Goal: Find specific page/section: Find specific page/section

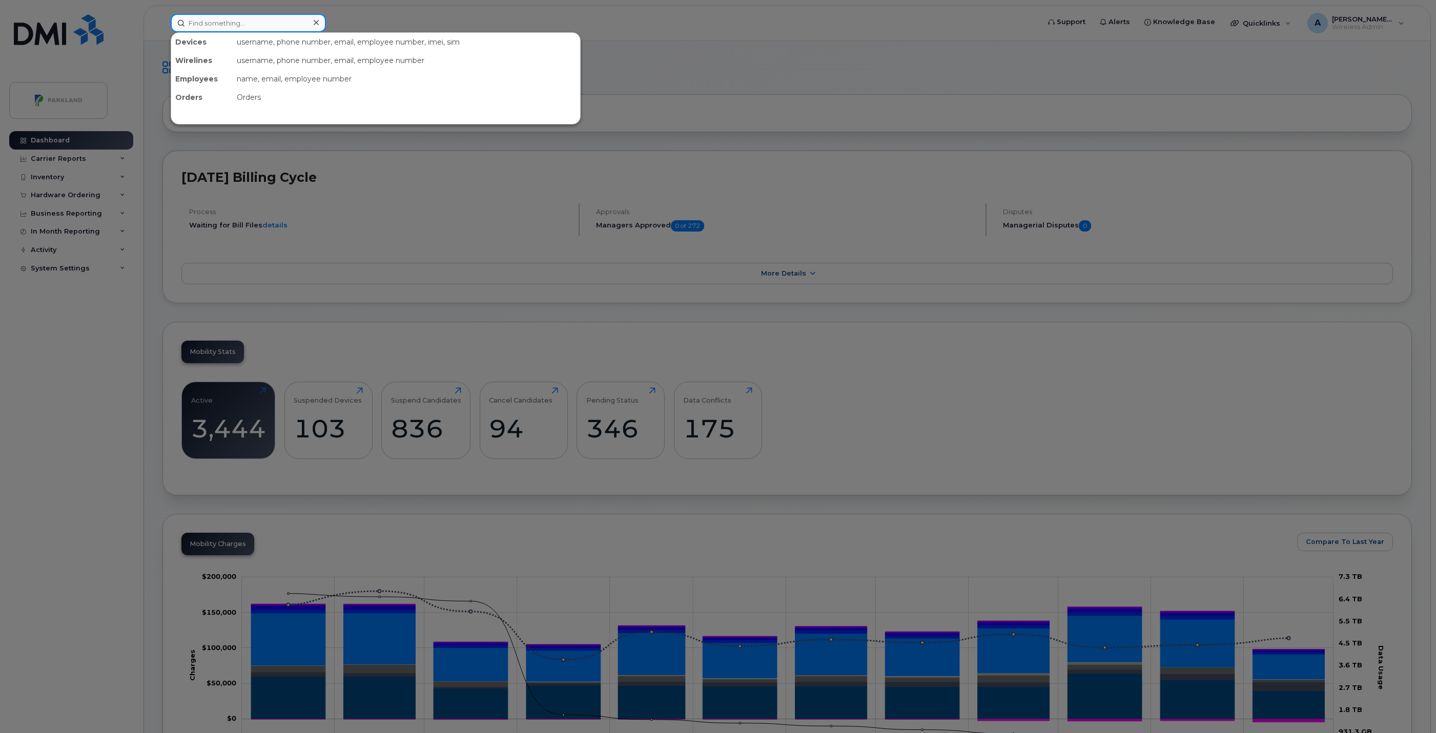
click at [257, 23] on input at bounding box center [248, 23] width 155 height 18
paste input "[PERSON_NAME]"
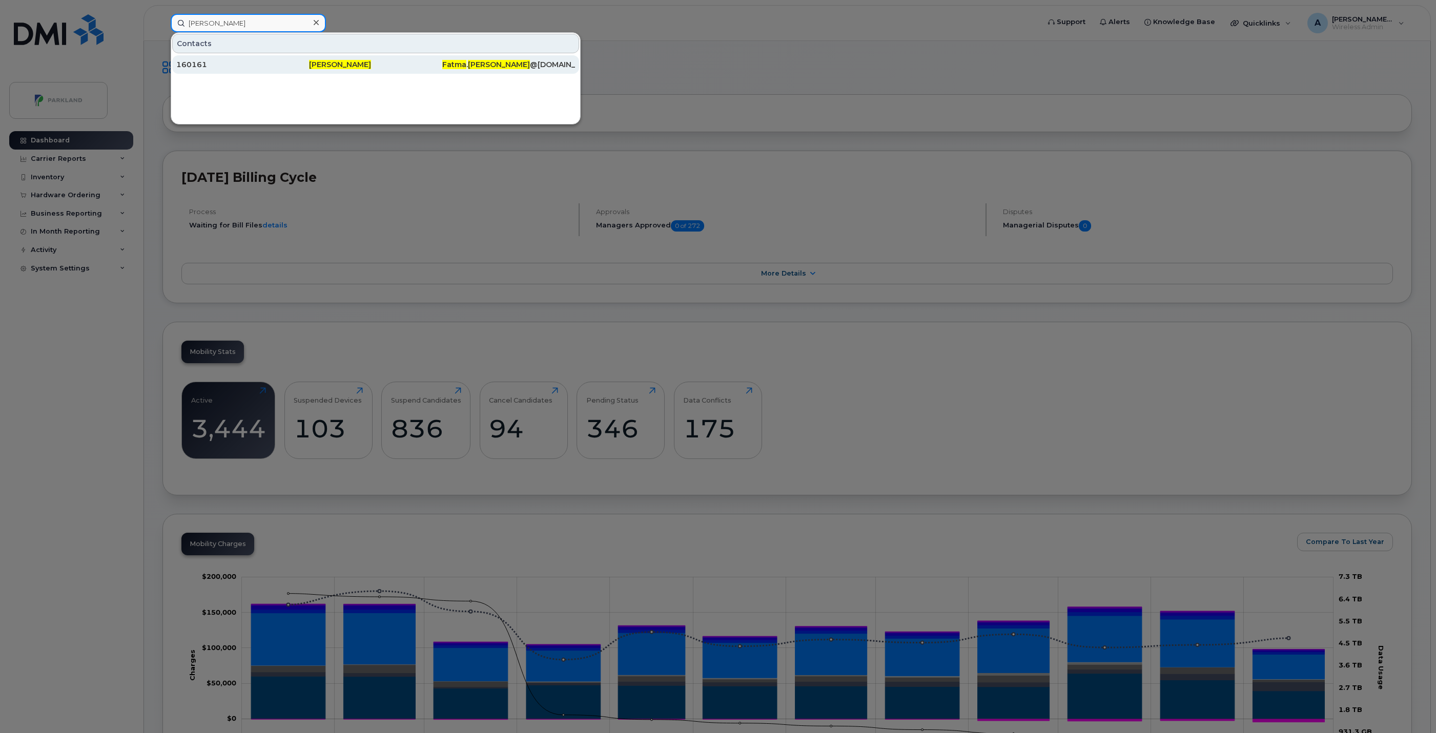
type input "Fatma Ndiaye"
click at [260, 70] on div "160161" at bounding box center [242, 64] width 133 height 10
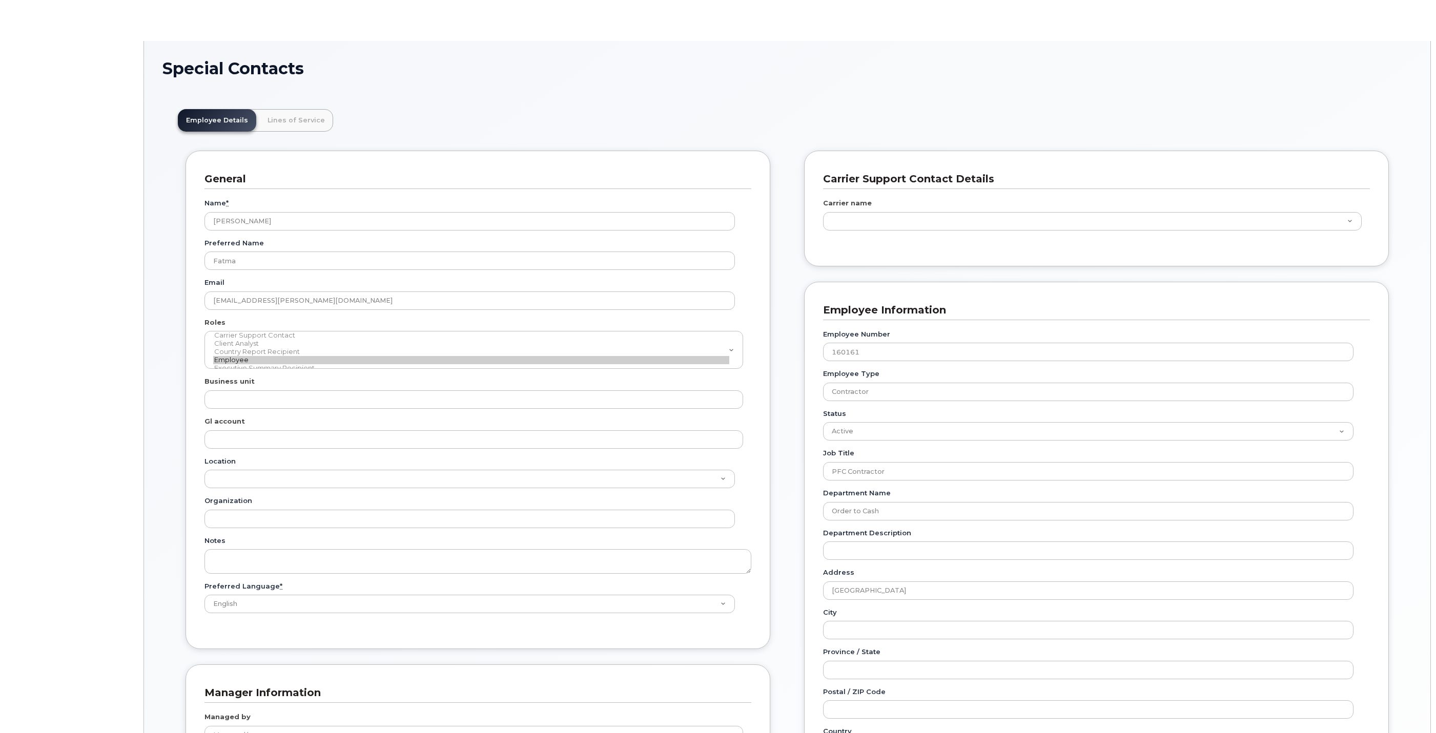
type input "4806202"
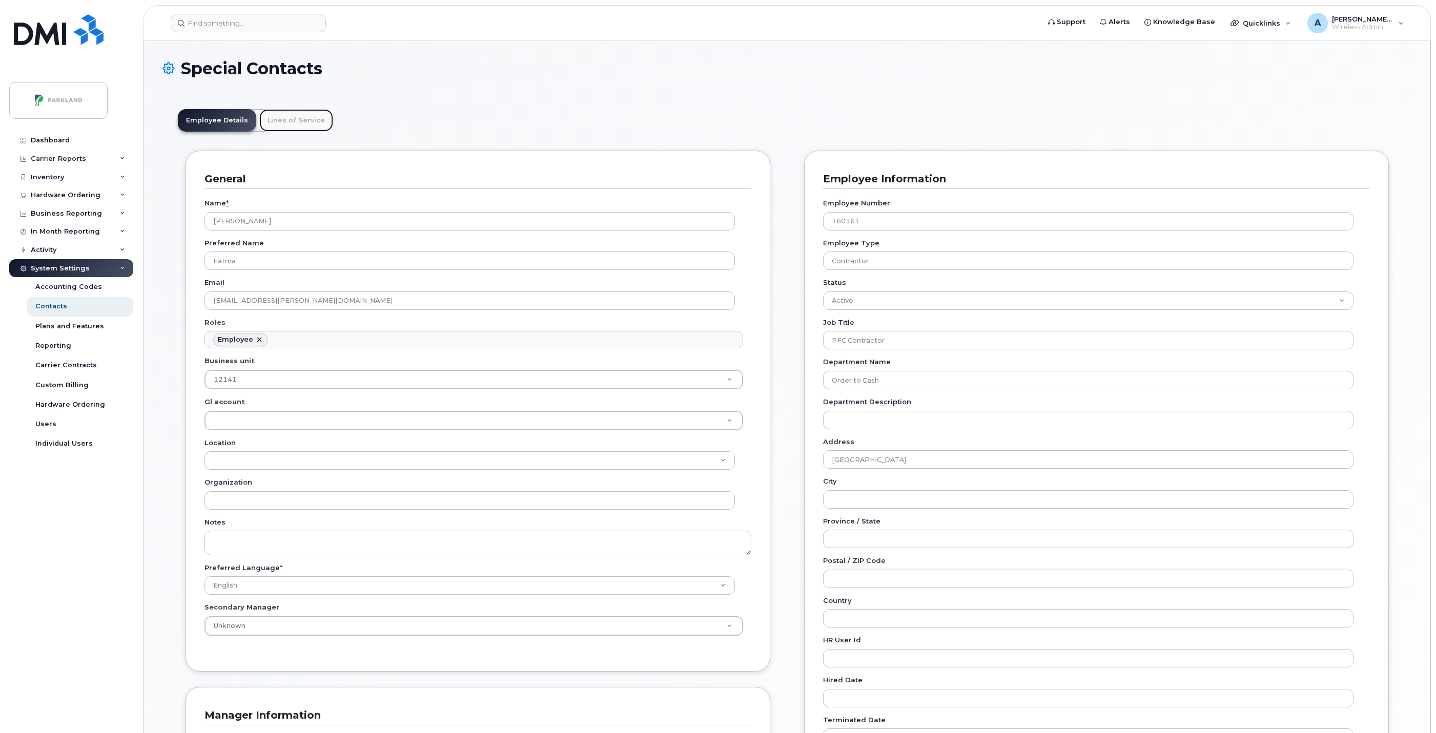
click at [282, 120] on link "Lines of Service" at bounding box center [296, 120] width 74 height 23
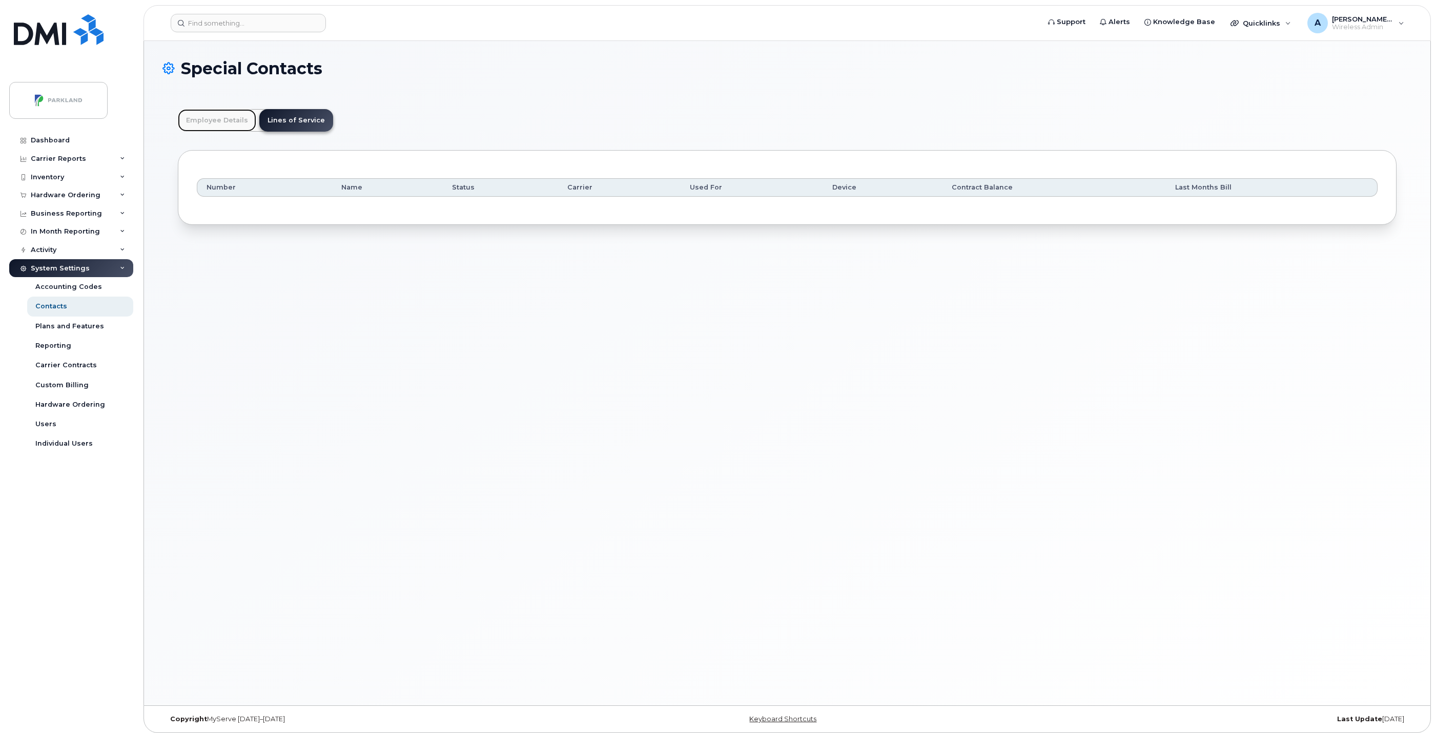
click at [228, 121] on link "Employee Details" at bounding box center [217, 120] width 78 height 23
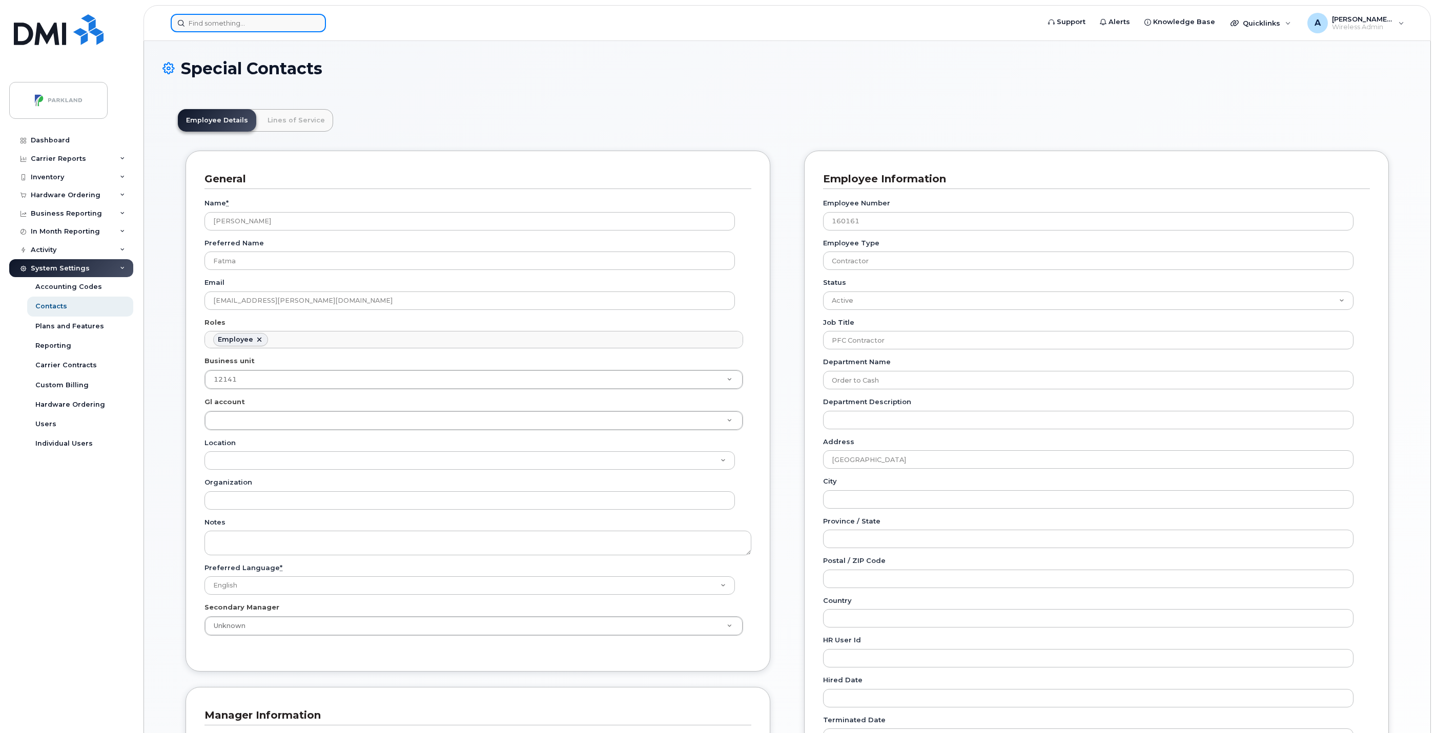
click at [260, 21] on input at bounding box center [248, 23] width 155 height 18
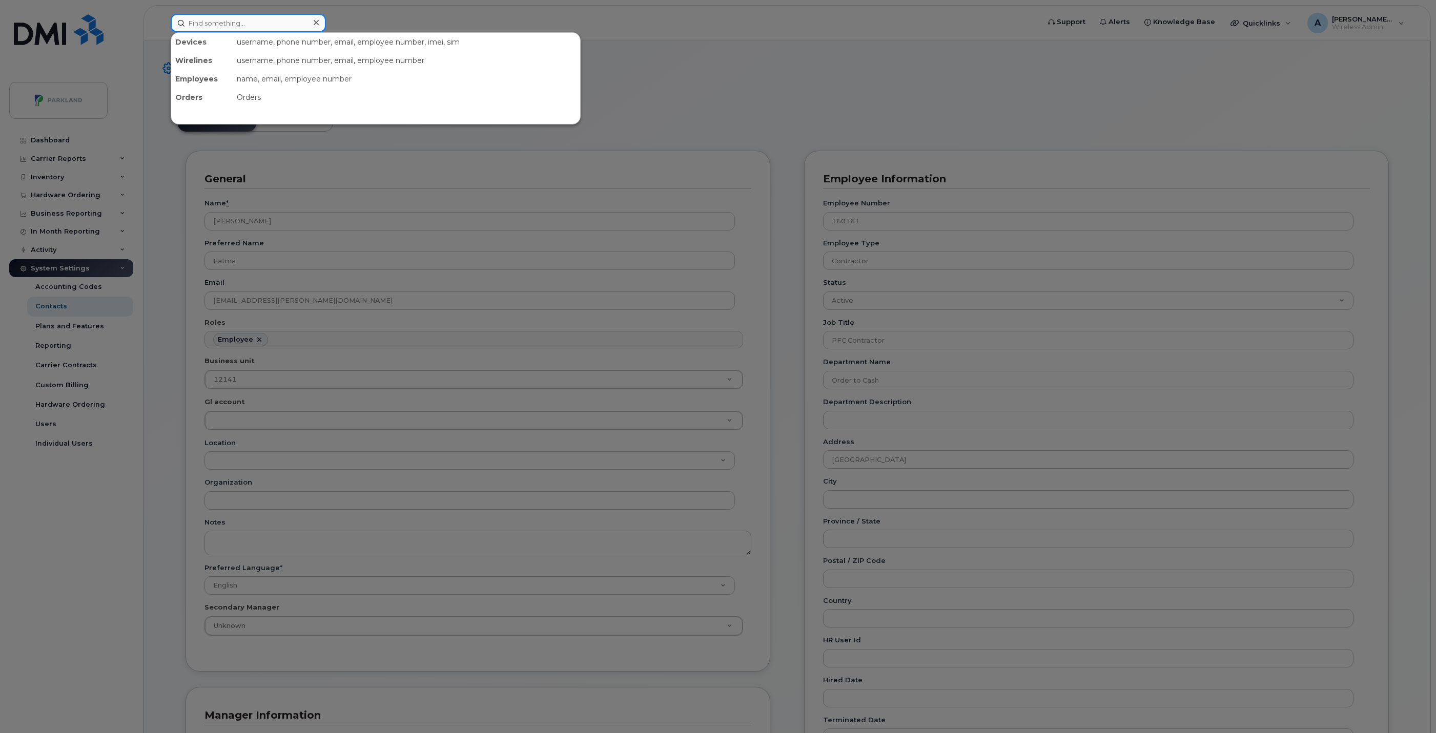
paste input "Kyle Fudge"
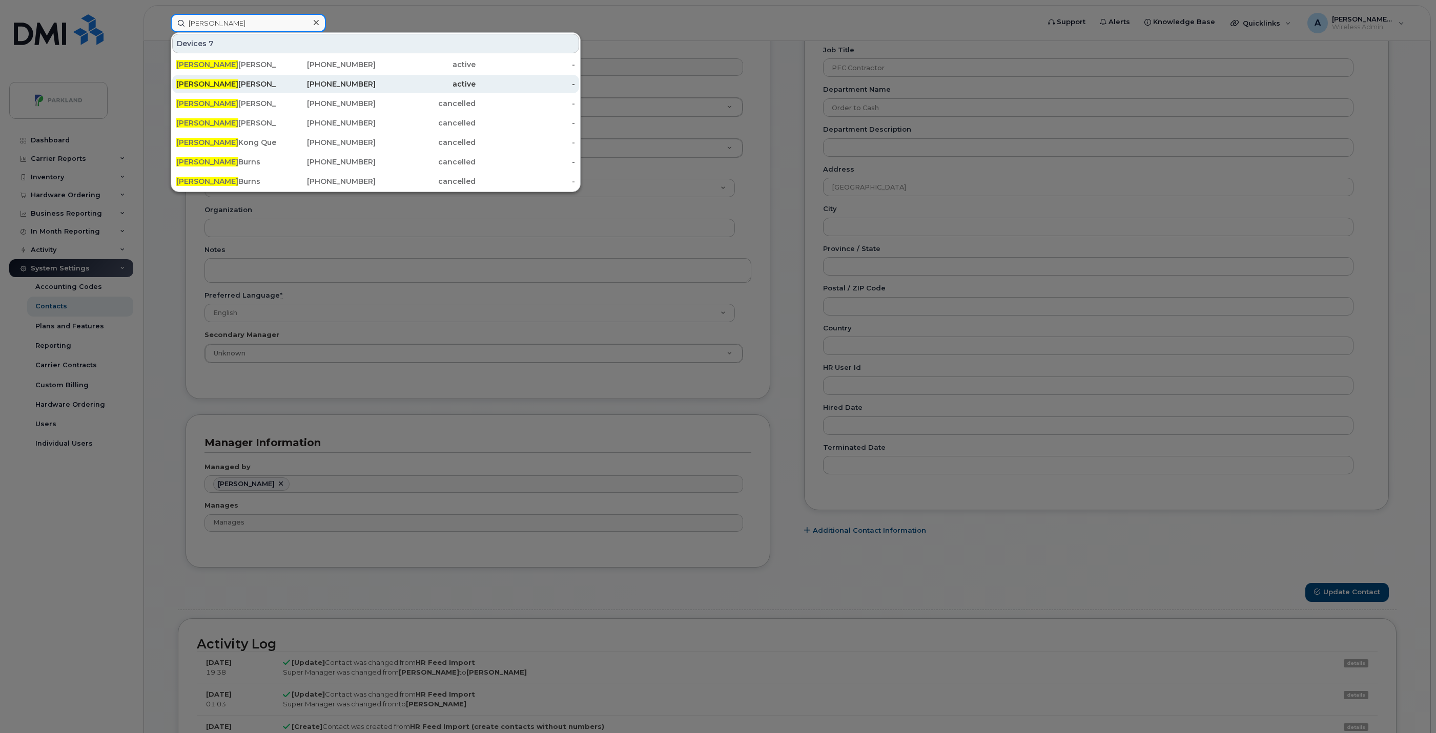
scroll to position [0, 0]
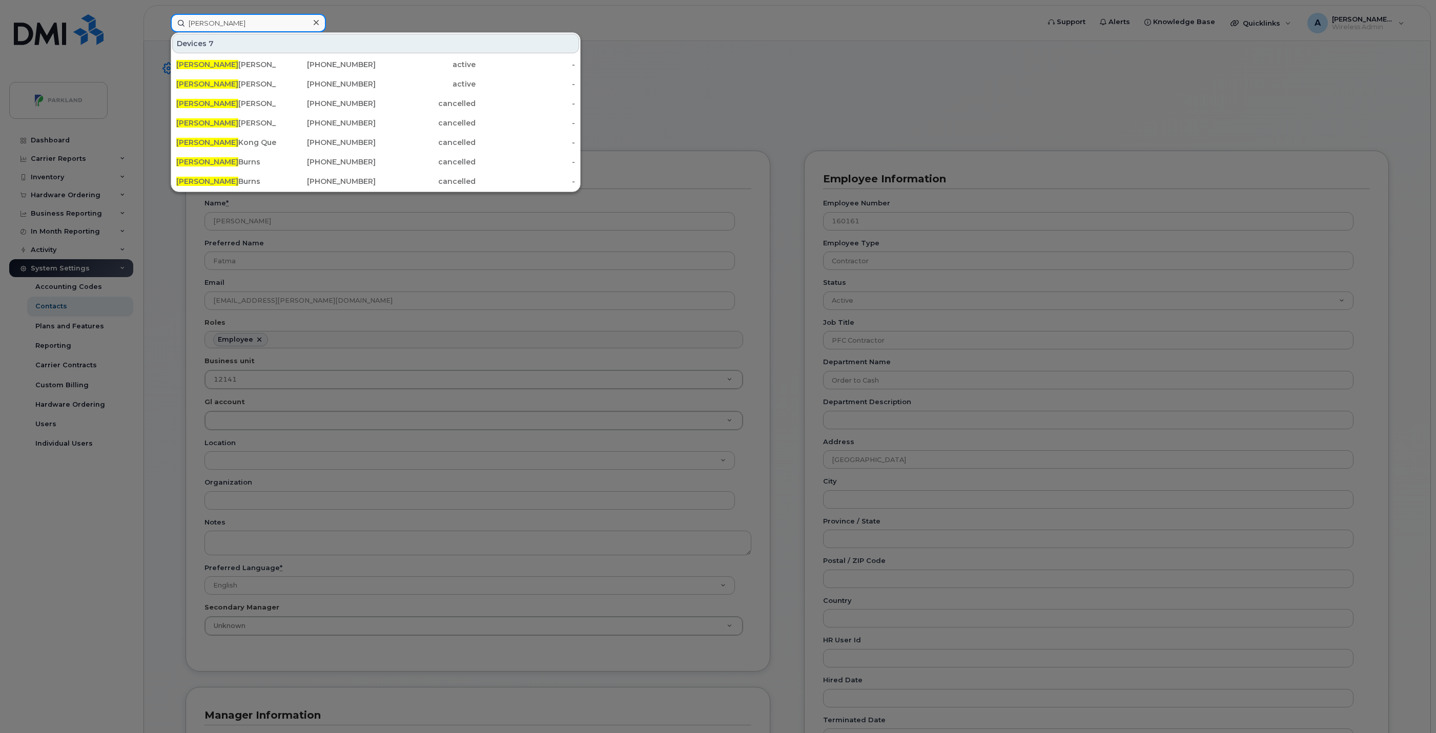
click at [232, 22] on input "Kyle" at bounding box center [248, 23] width 155 height 18
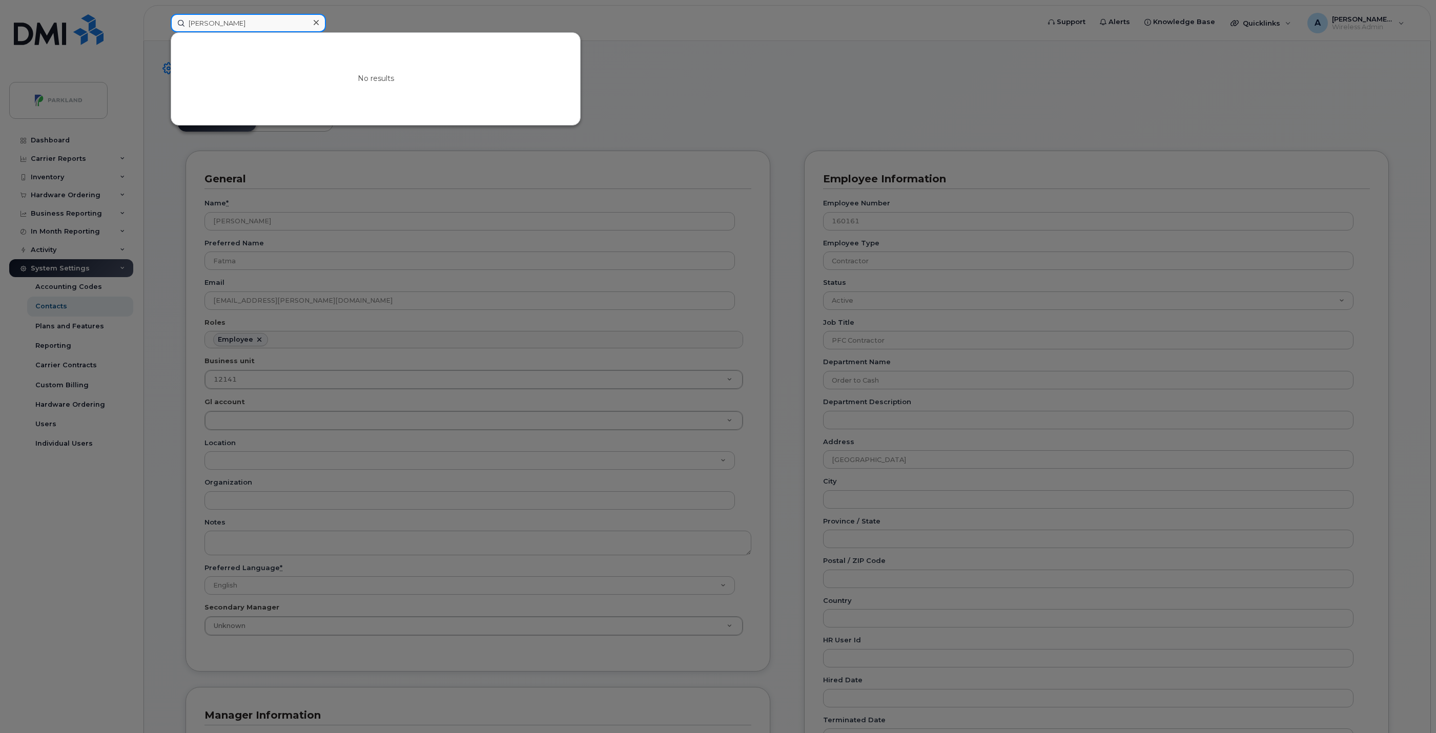
type input "Fudge"
click at [315, 25] on icon at bounding box center [316, 22] width 5 height 8
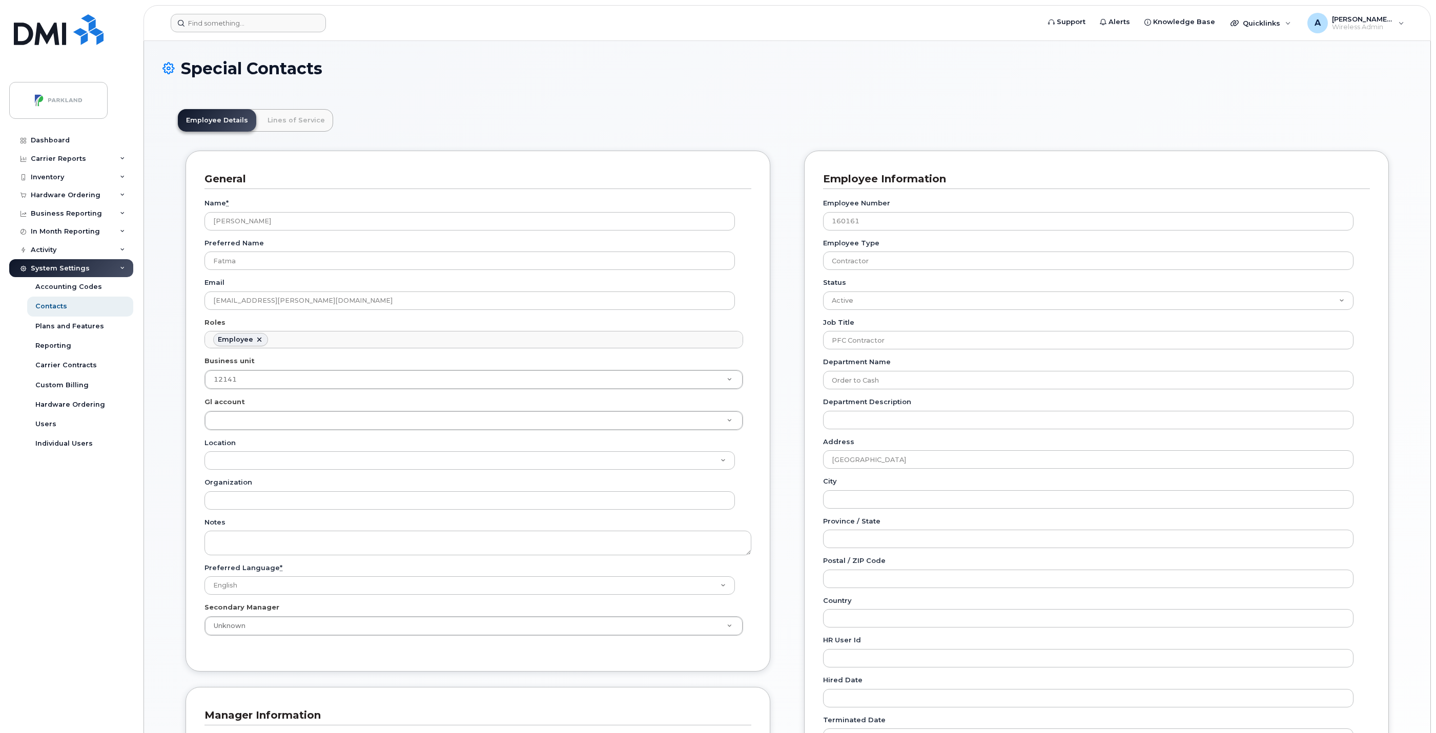
click at [482, 62] on h1 "Special Contacts" at bounding box center [787, 68] width 1250 height 18
click at [299, 22] on input at bounding box center [248, 23] width 155 height 18
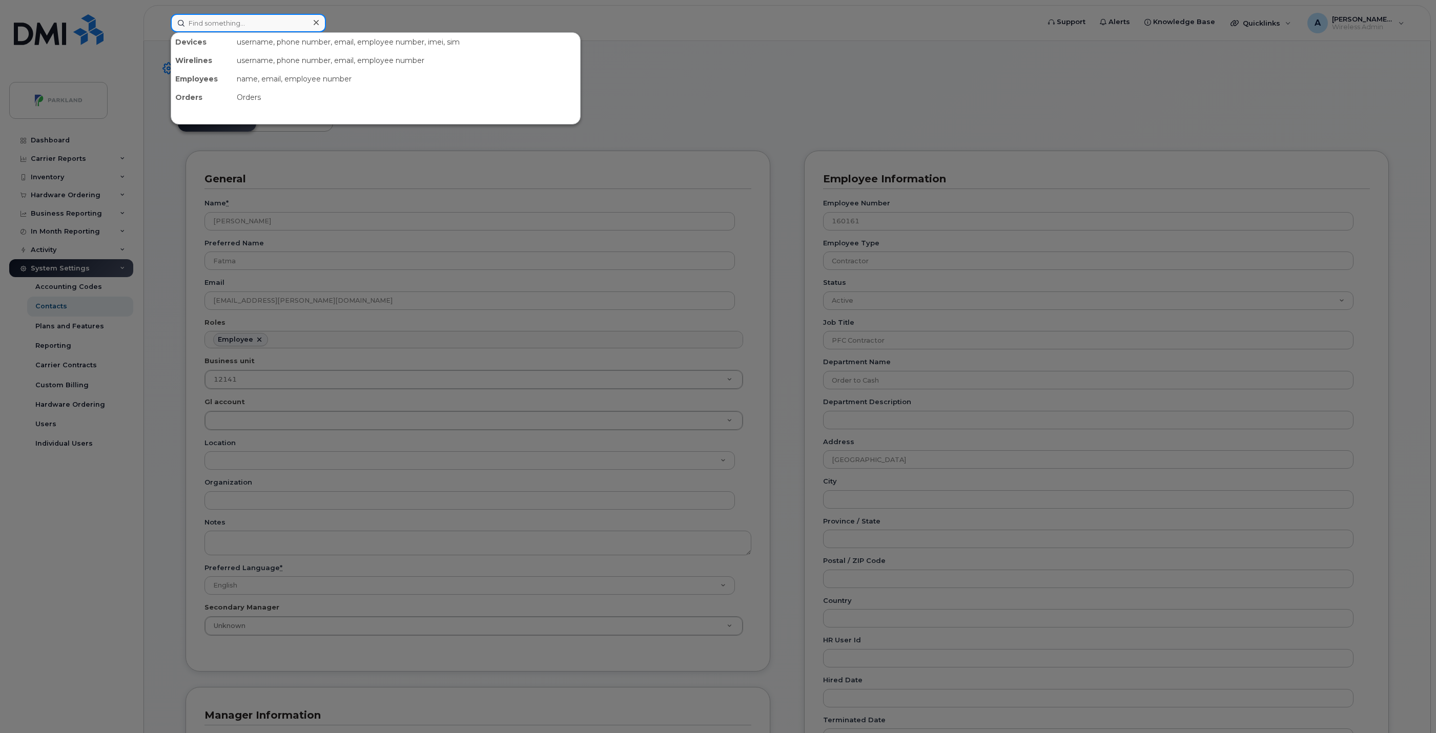
paste input "Stuart Skeete"
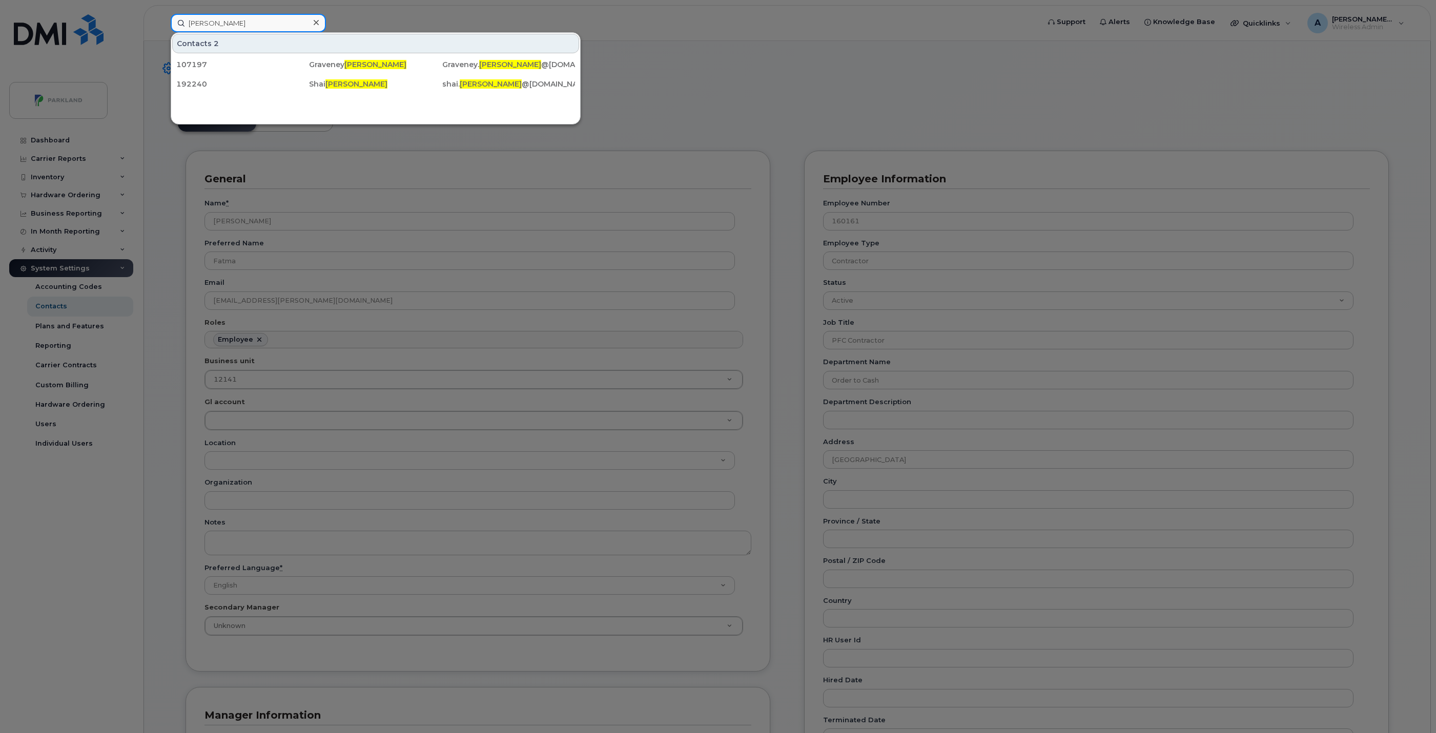
click at [216, 23] on input "Skeete" at bounding box center [248, 23] width 155 height 18
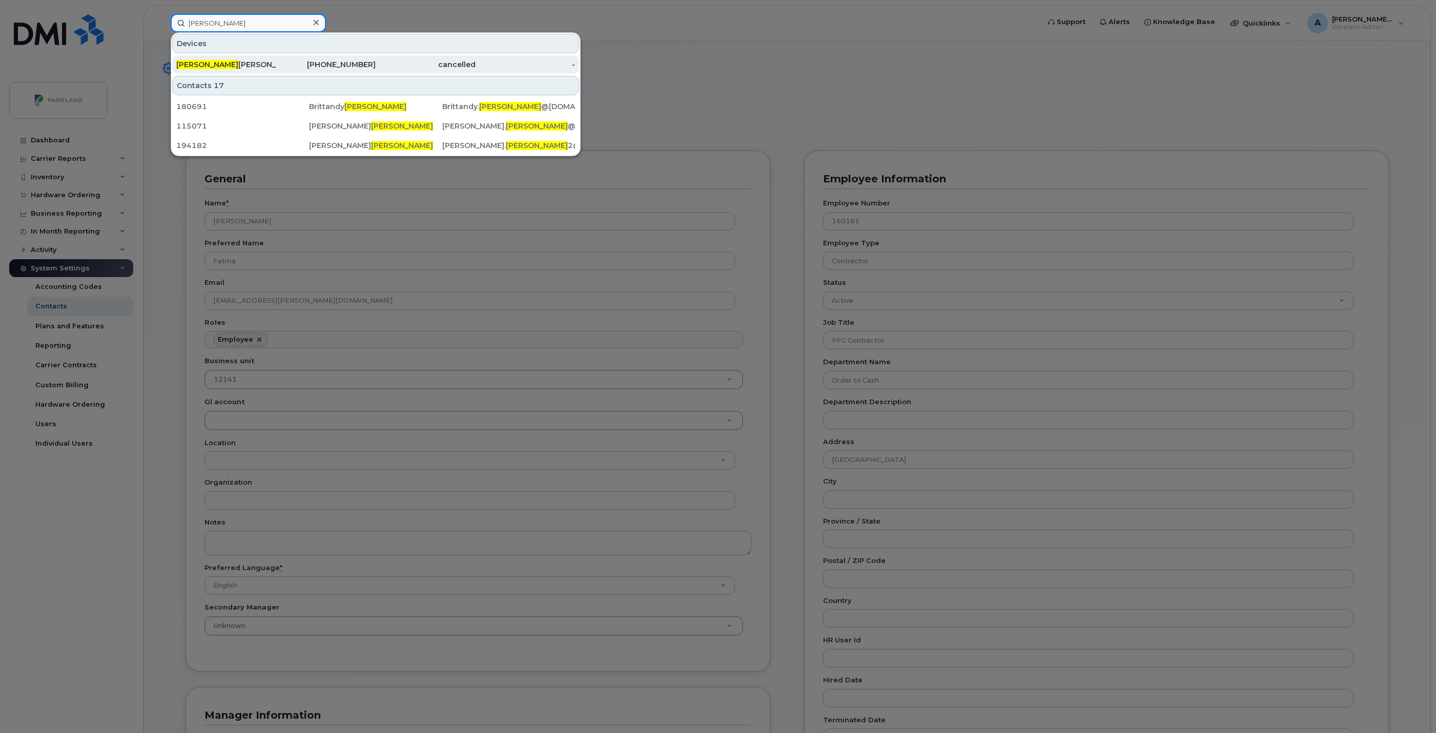
type input "Stuart"
click at [263, 62] on div "Stuart Mclean" at bounding box center [226, 64] width 100 height 10
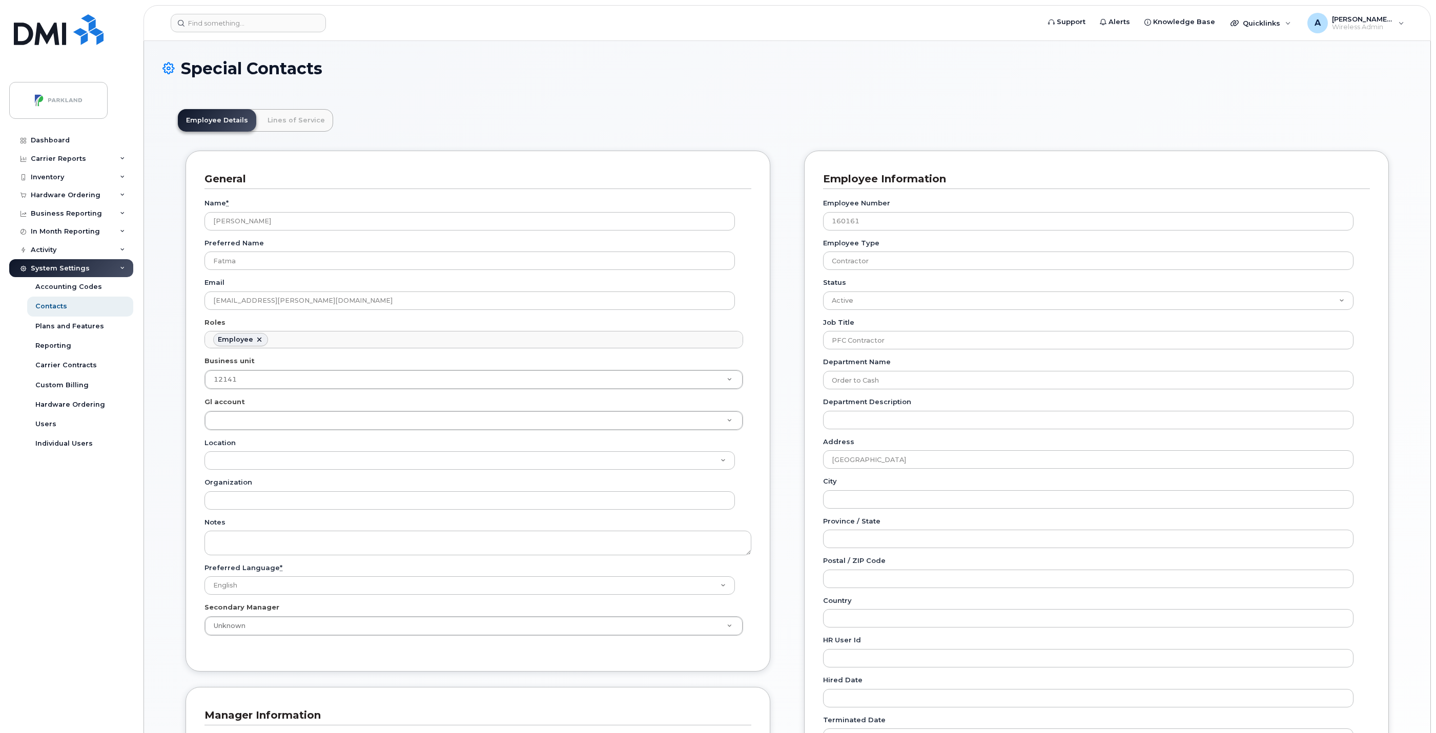
scroll to position [57, 0]
click at [265, 29] on input at bounding box center [248, 23] width 155 height 18
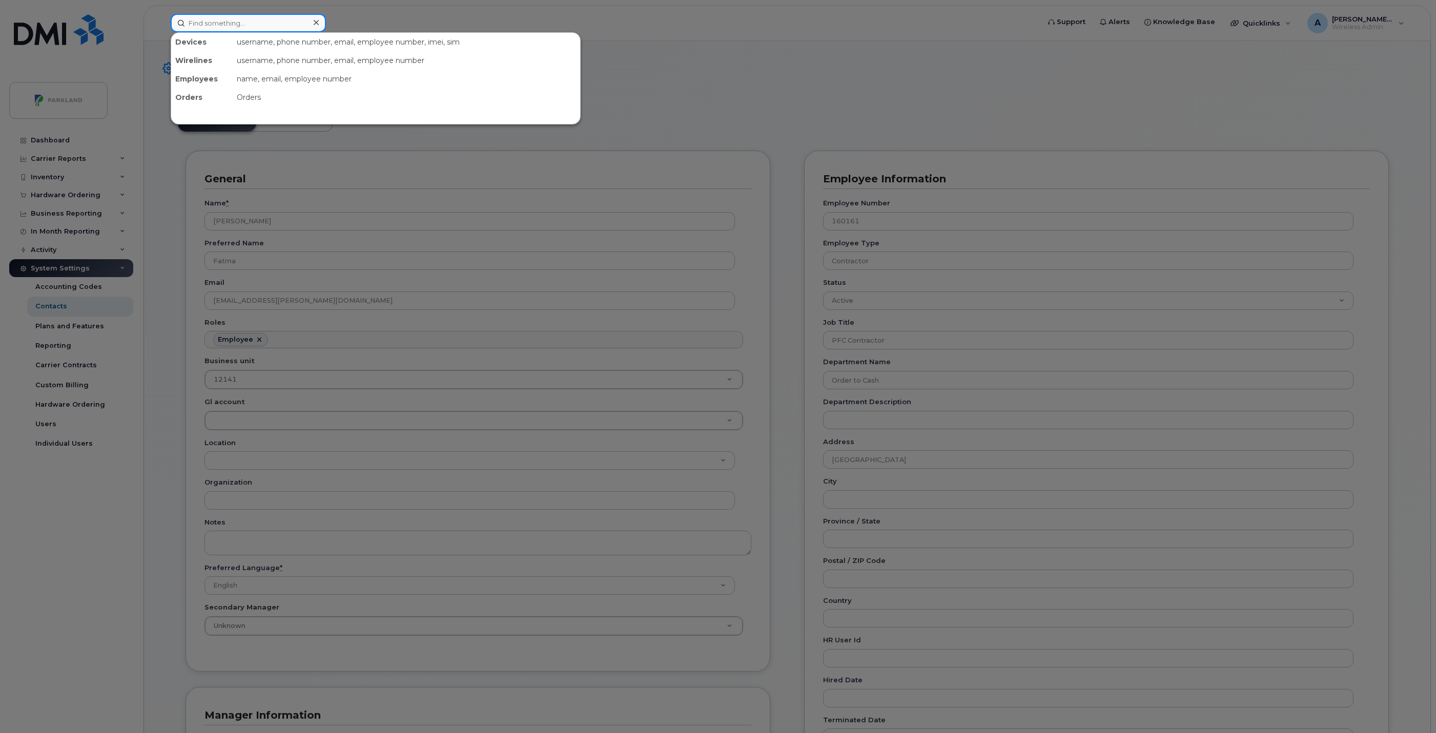
paste input "Renee Hogan"
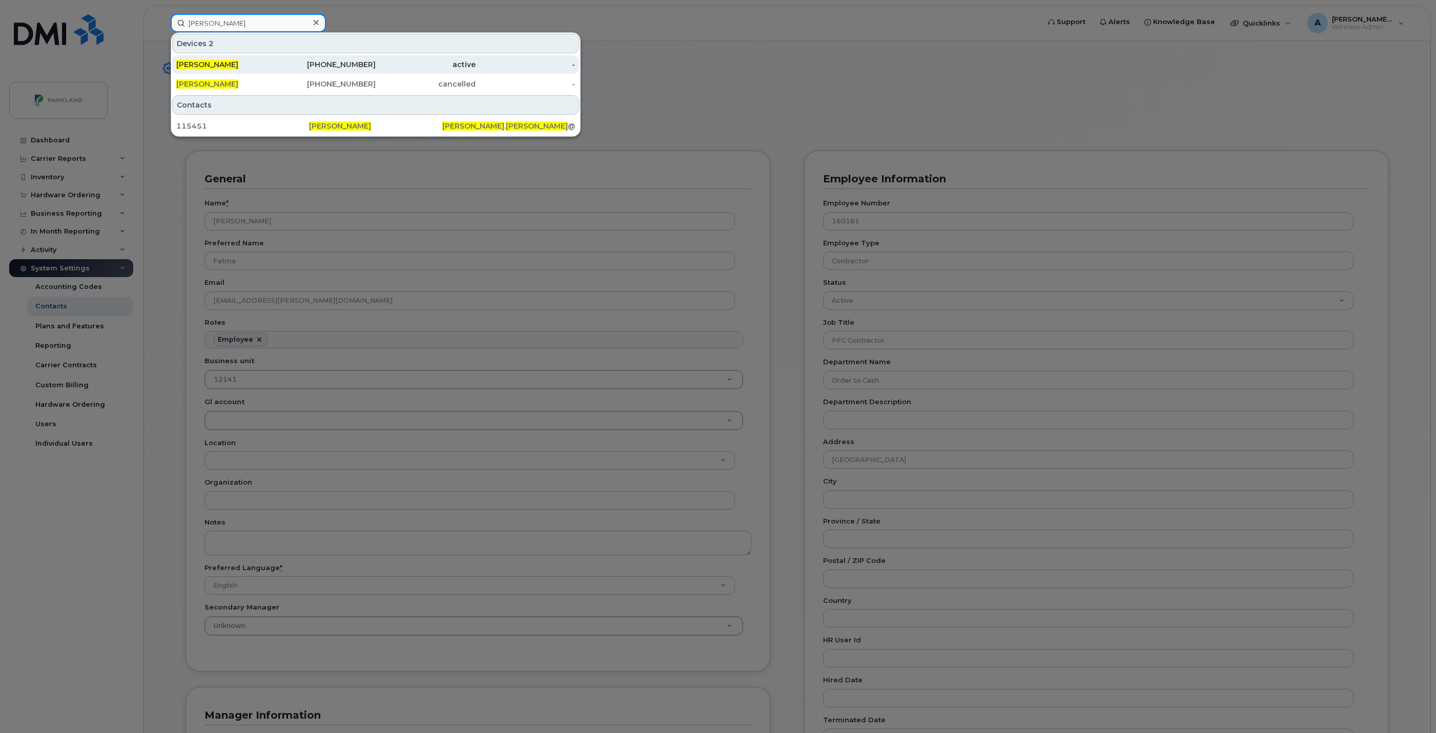
type input "Renee Hogan"
click at [244, 60] on div "[PERSON_NAME]" at bounding box center [226, 64] width 100 height 10
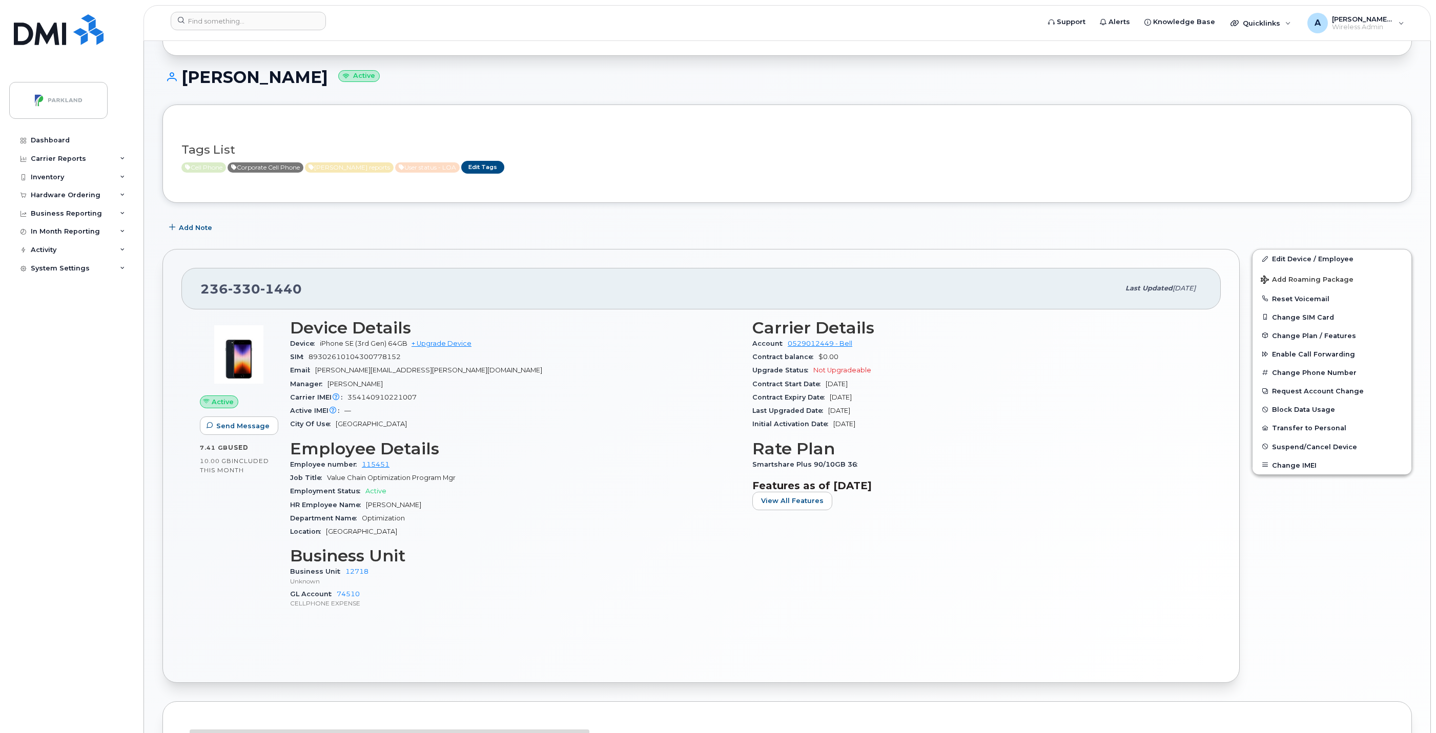
scroll to position [154, 0]
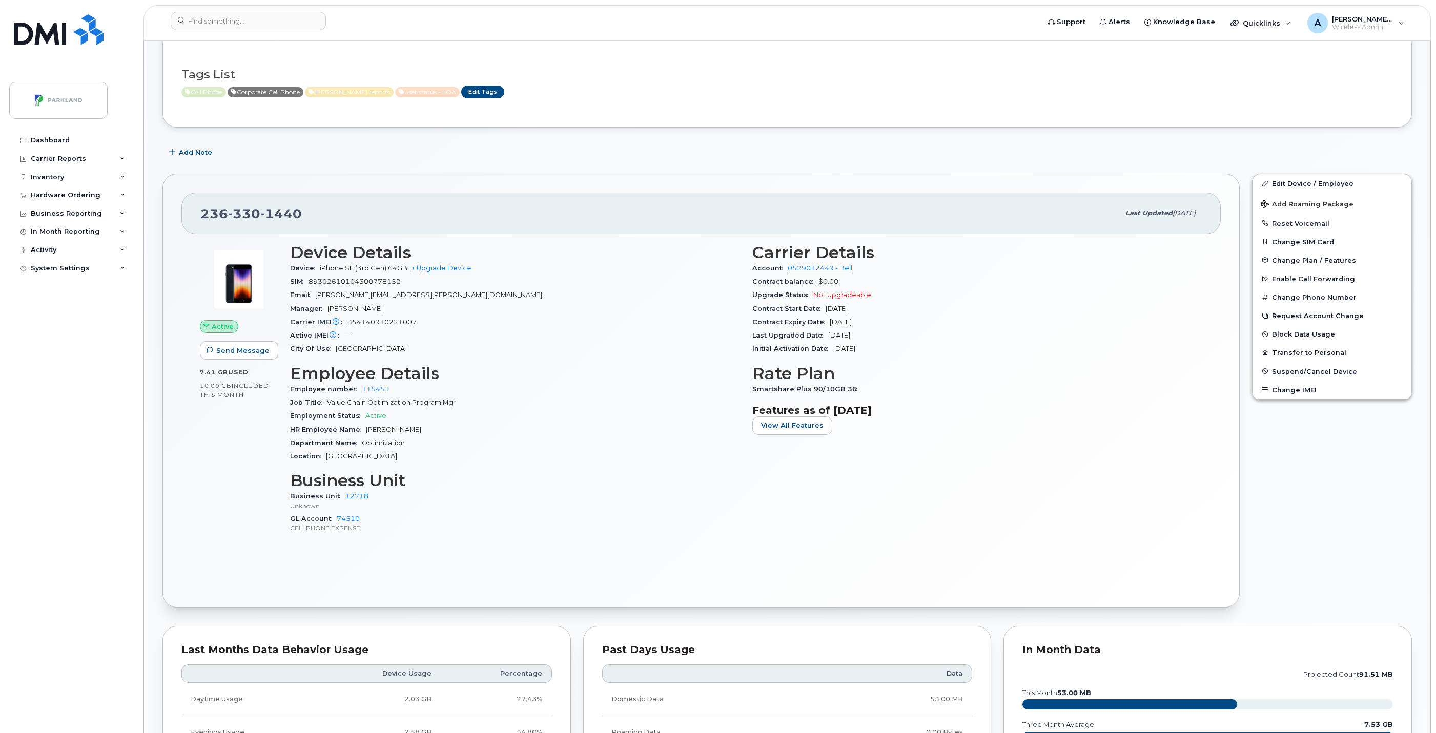
click at [627, 223] on div "236 330 1440" at bounding box center [659, 213] width 919 height 22
drag, startPoint x: 197, startPoint y: 219, endPoint x: 316, endPoint y: 211, distance: 119.2
click at [316, 211] on div "236 330 1440 Last updated Oct 03, 2025" at bounding box center [700, 213] width 1039 height 41
click at [555, 191] on div "236 330 1440 Last updated Oct 03, 2025 Active Send Message 7.41 GB  used 10.00 …" at bounding box center [700, 391] width 1077 height 434
drag, startPoint x: 747, startPoint y: 283, endPoint x: 871, endPoint y: 301, distance: 124.9
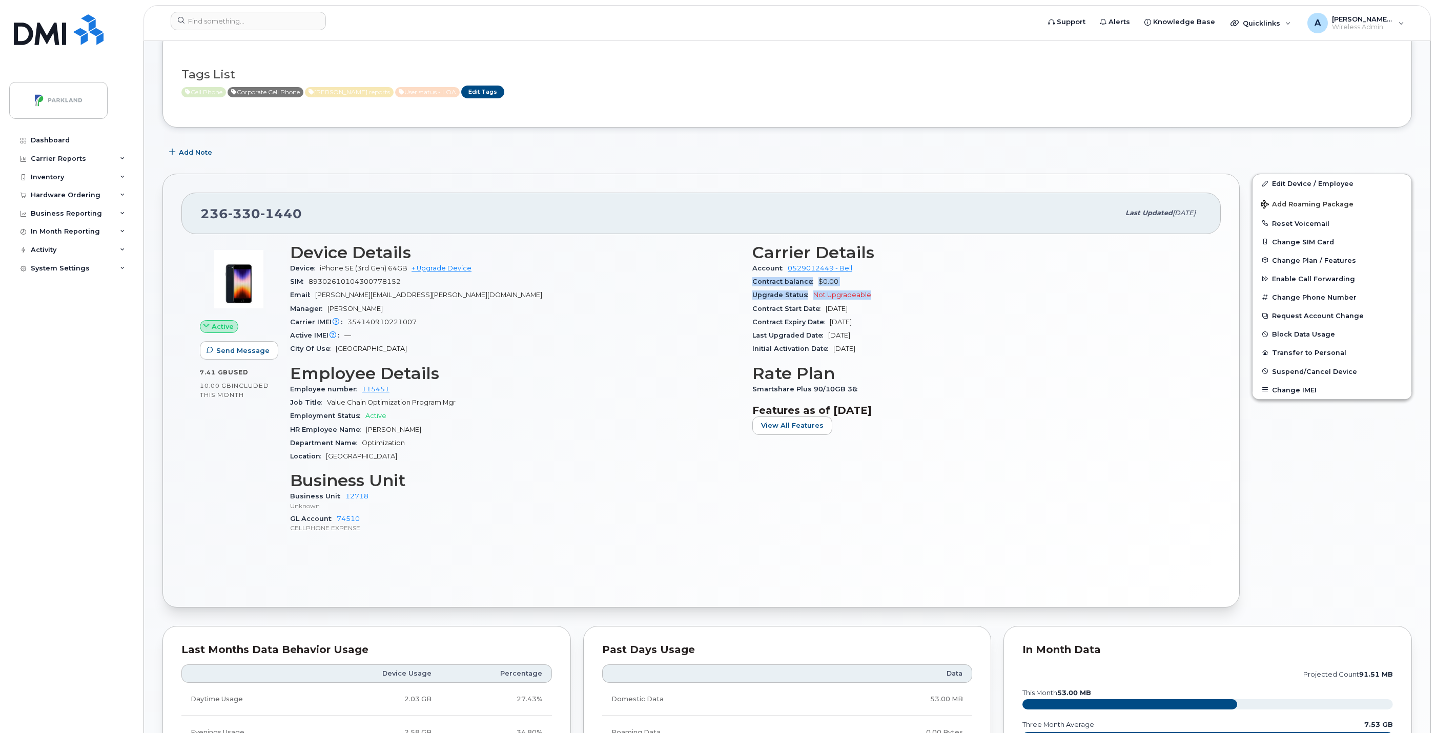
click at [871, 301] on div "Carrier Details Account 0529012449 - Bell Contract balance $0.00 Upgrade Status…" at bounding box center [977, 393] width 462 height 312
copy section "Contract balance $0.00 Upgrade Status Not Upgradeable"
click at [969, 307] on div "Contract Start Date Oct 27, 2022" at bounding box center [977, 308] width 450 height 13
click at [553, 341] on div "Active IMEI Active IMEI is refreshed daily with a delay of up to 48 hours follo…" at bounding box center [515, 335] width 450 height 13
drag, startPoint x: 750, startPoint y: 280, endPoint x: 881, endPoint y: 320, distance: 136.8
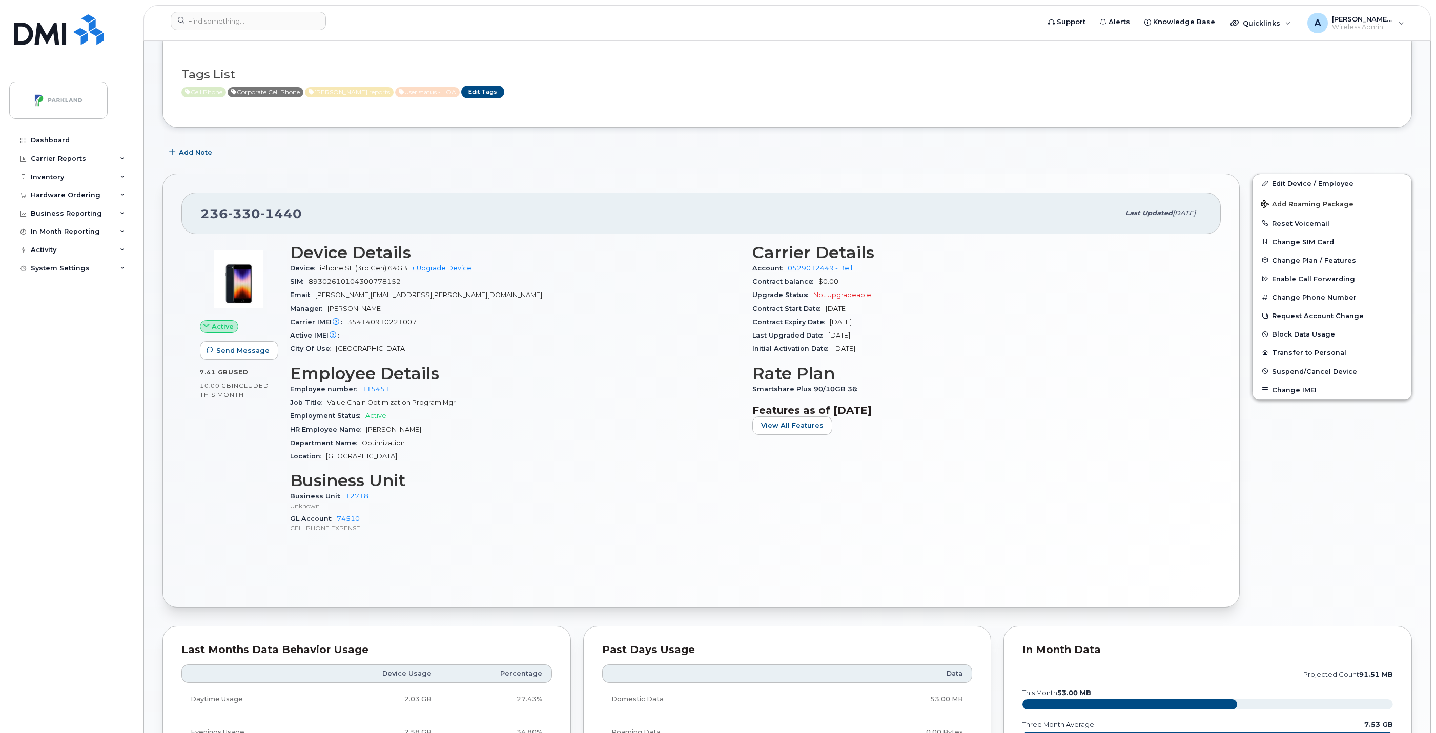
click at [881, 320] on div "Carrier Details Account 0529012449 - Bell Contract balance $0.00 Upgrade Status…" at bounding box center [977, 393] width 462 height 312
copy section "Contract balance $0.00 Upgrade Status Not Upgradeable Contract Start Date Oct 2…"
click at [282, 24] on input at bounding box center [248, 21] width 155 height 18
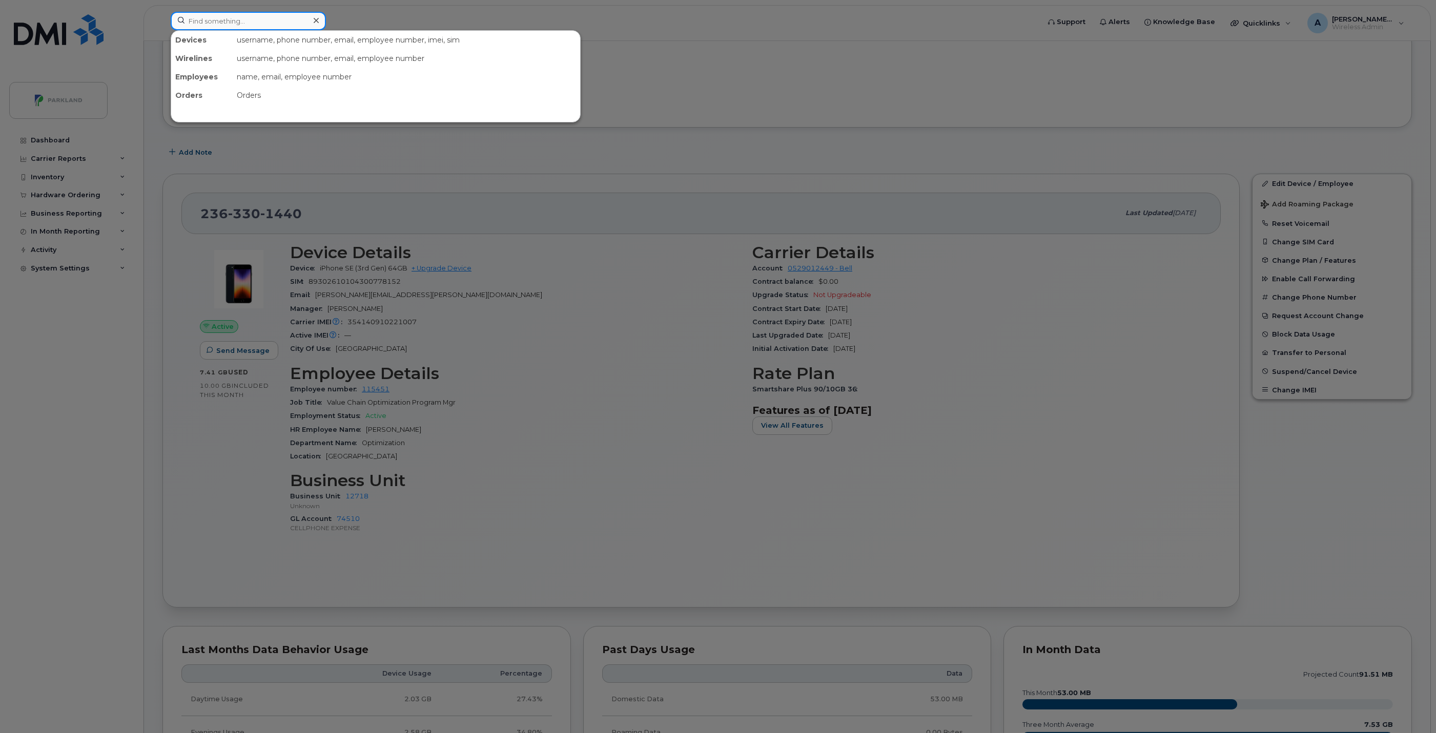
paste input "Jonathan Young"
type input "Jonathan Young"
click at [317, 22] on icon at bounding box center [316, 20] width 5 height 5
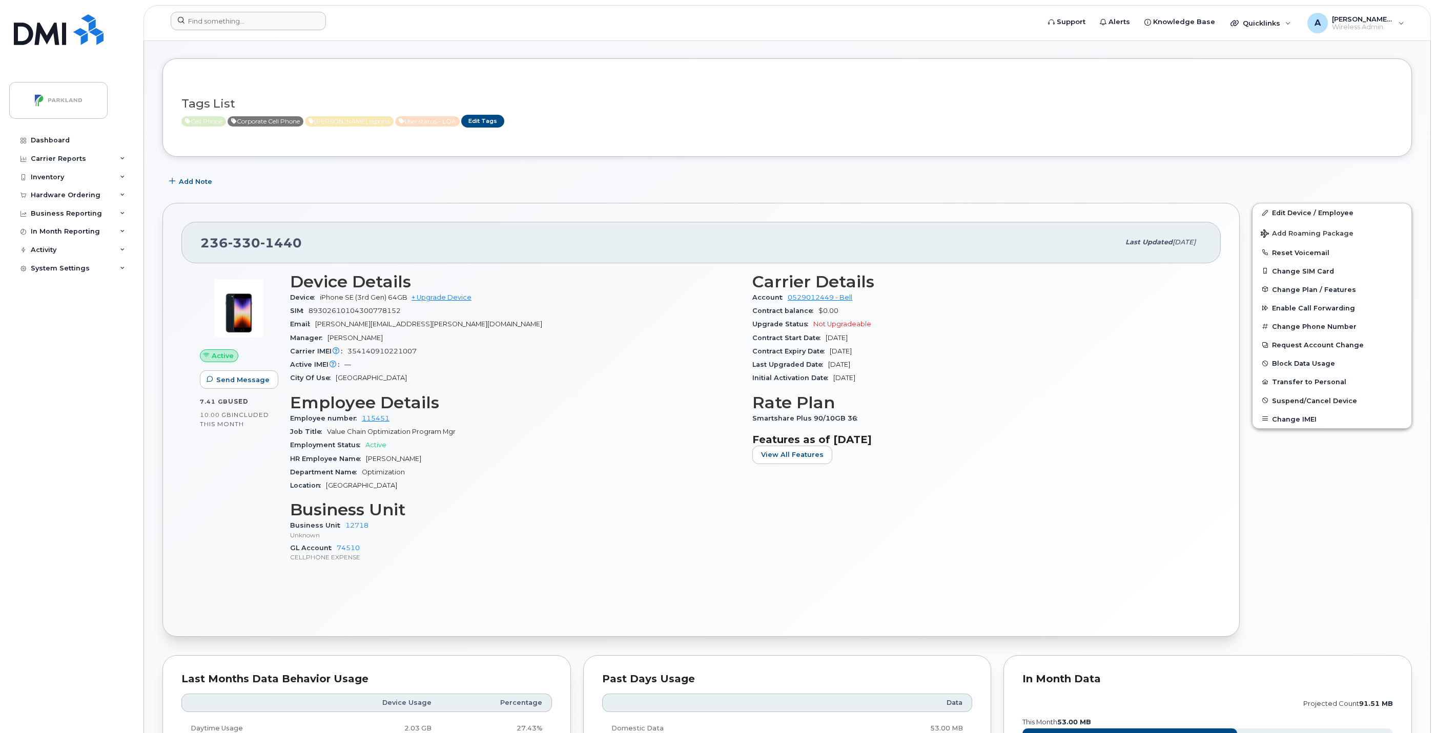
scroll to position [0, 0]
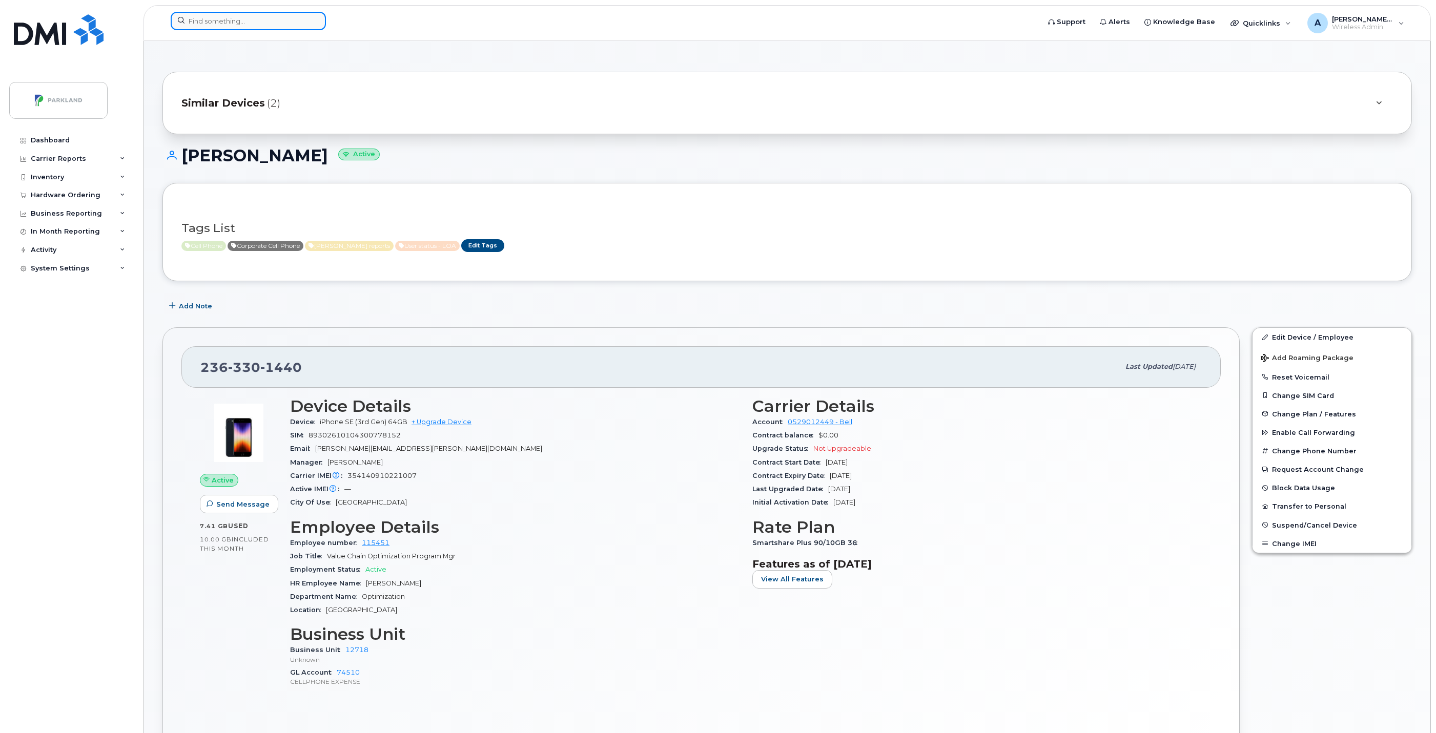
click at [248, 22] on input at bounding box center [248, 21] width 155 height 18
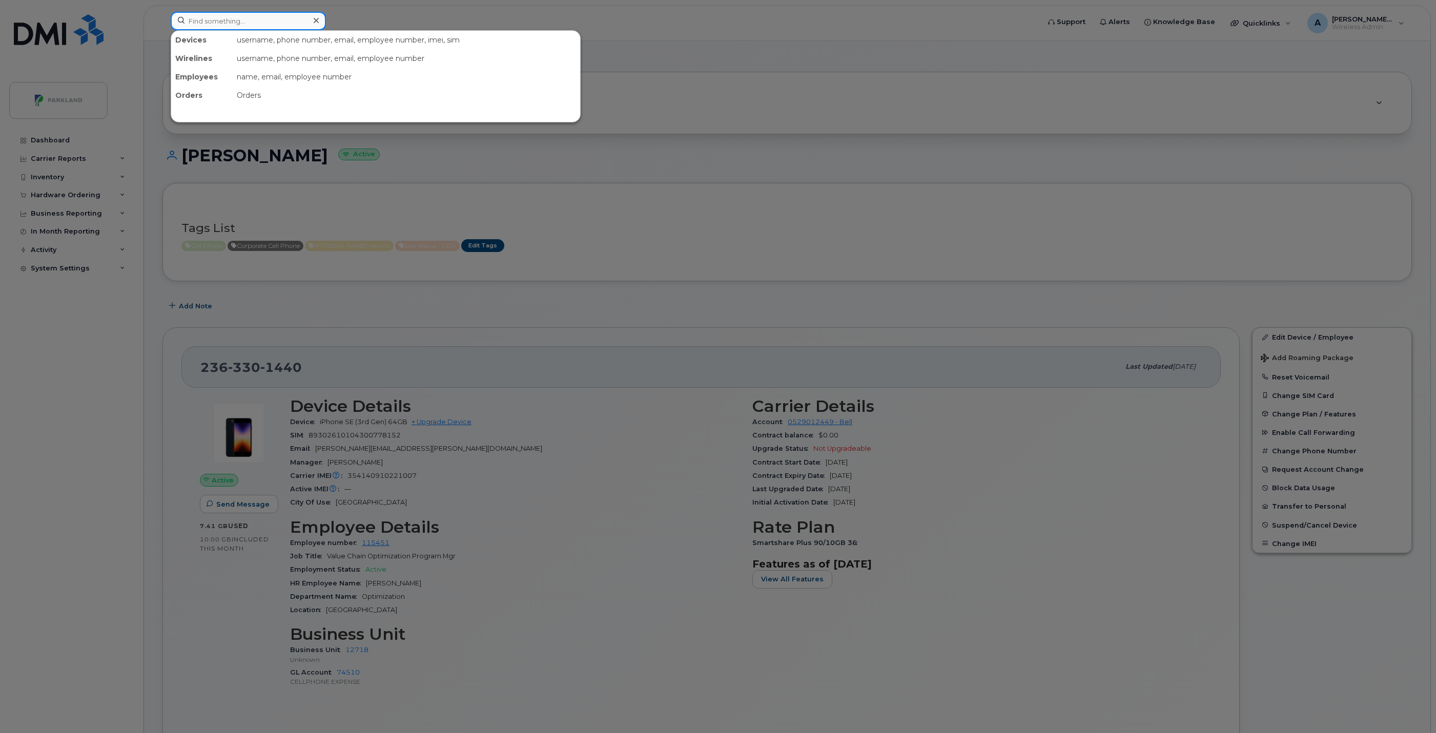
paste input "4372975770"
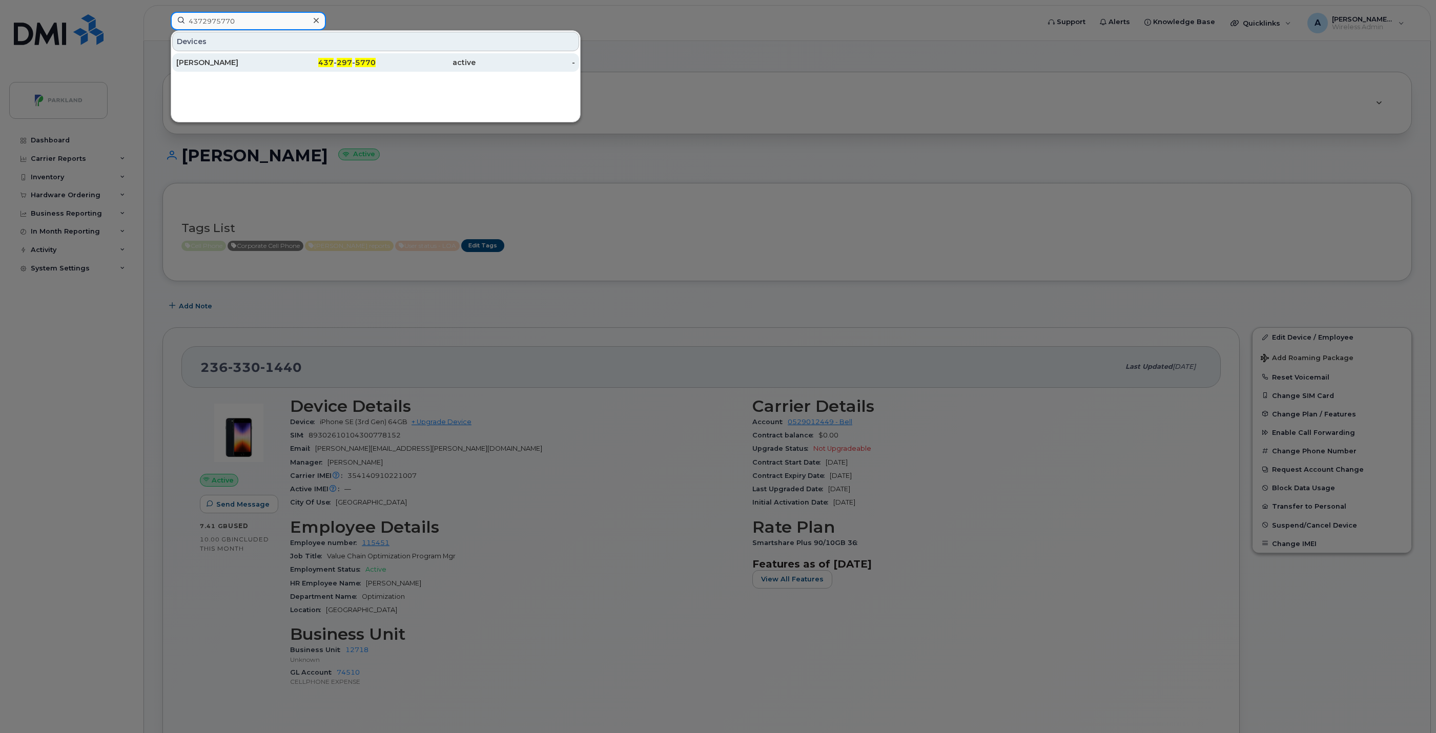
type input "4372975770"
click at [284, 56] on div "437 - 297 - 5770" at bounding box center [326, 62] width 100 height 18
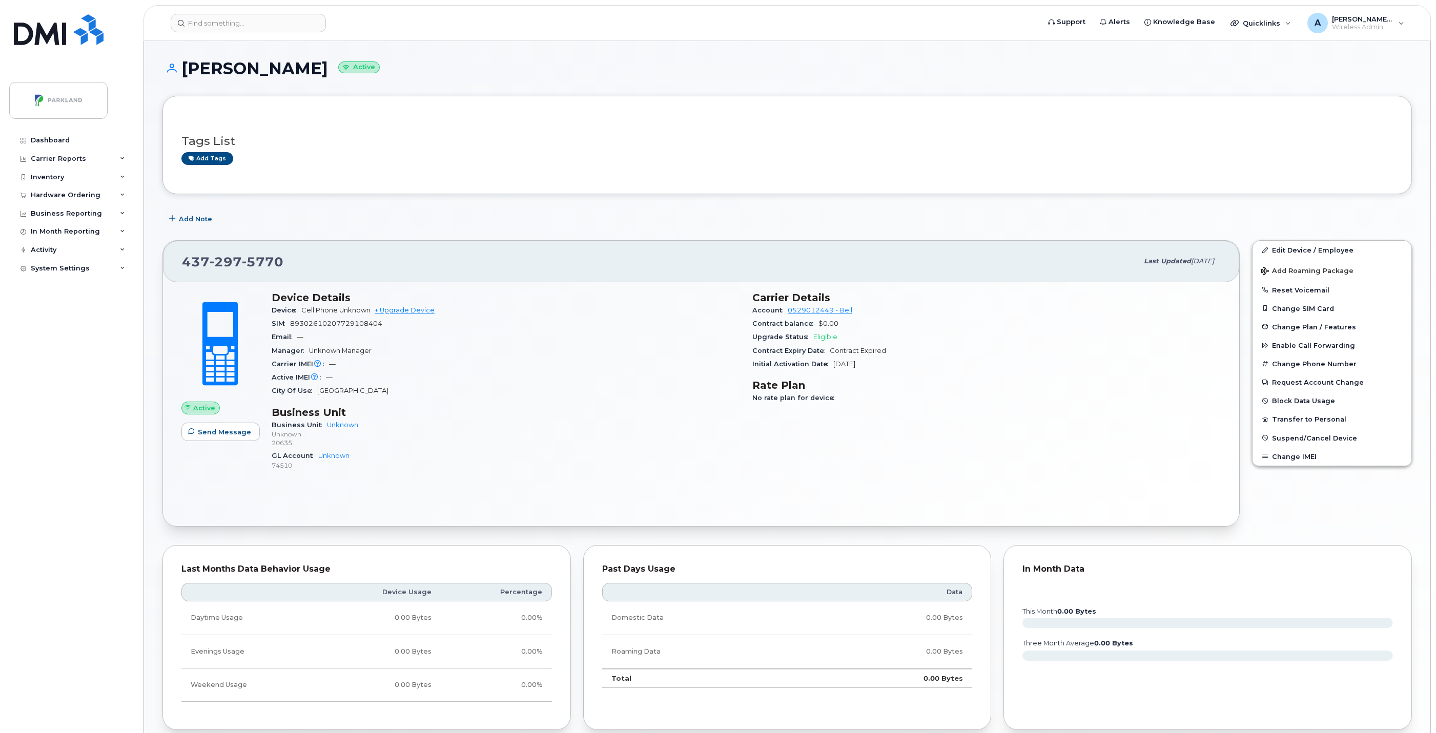
click at [220, 11] on header "Support Alerts Knowledge Base Quicklinks Suspend / Cancel Device Change SIM Car…" at bounding box center [788, 23] width 1288 height 36
click at [226, 22] on input at bounding box center [248, 23] width 155 height 18
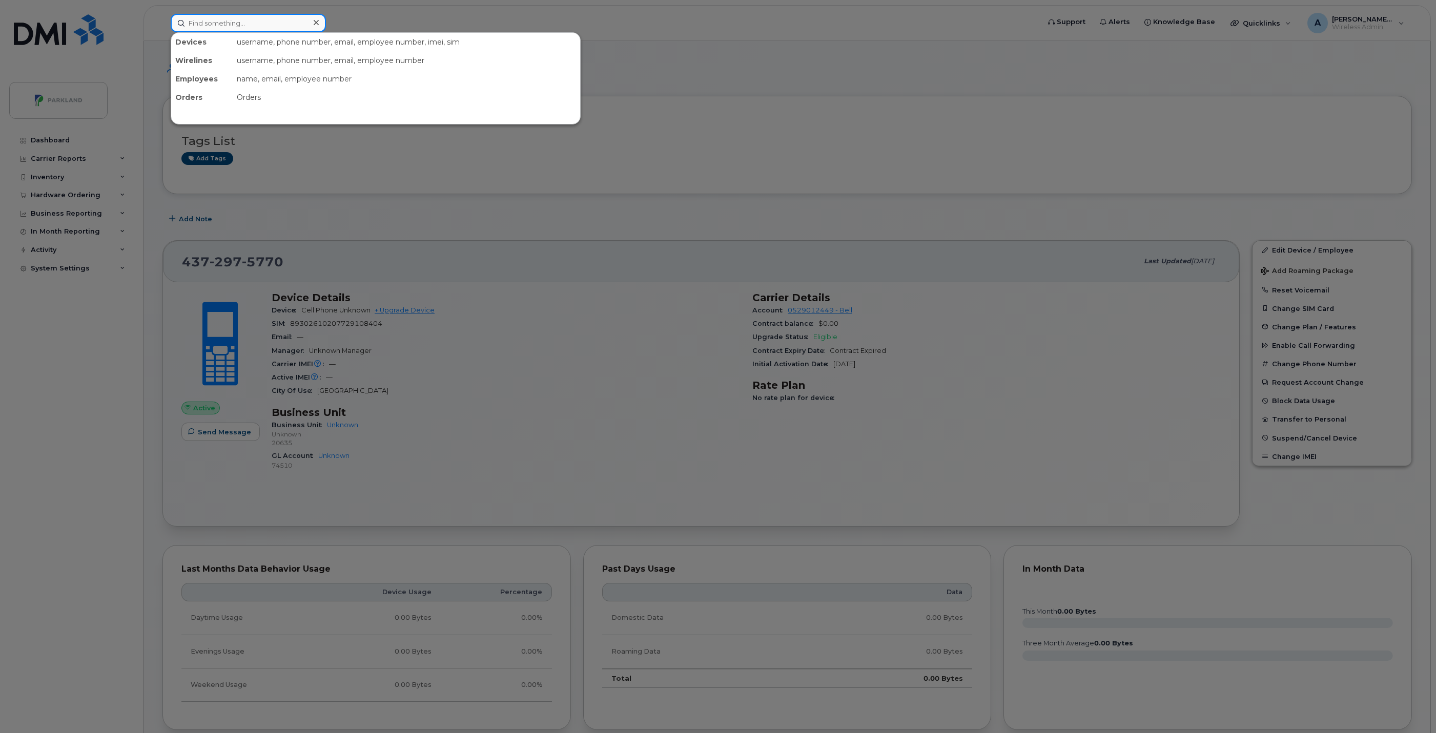
paste input "4166056385"
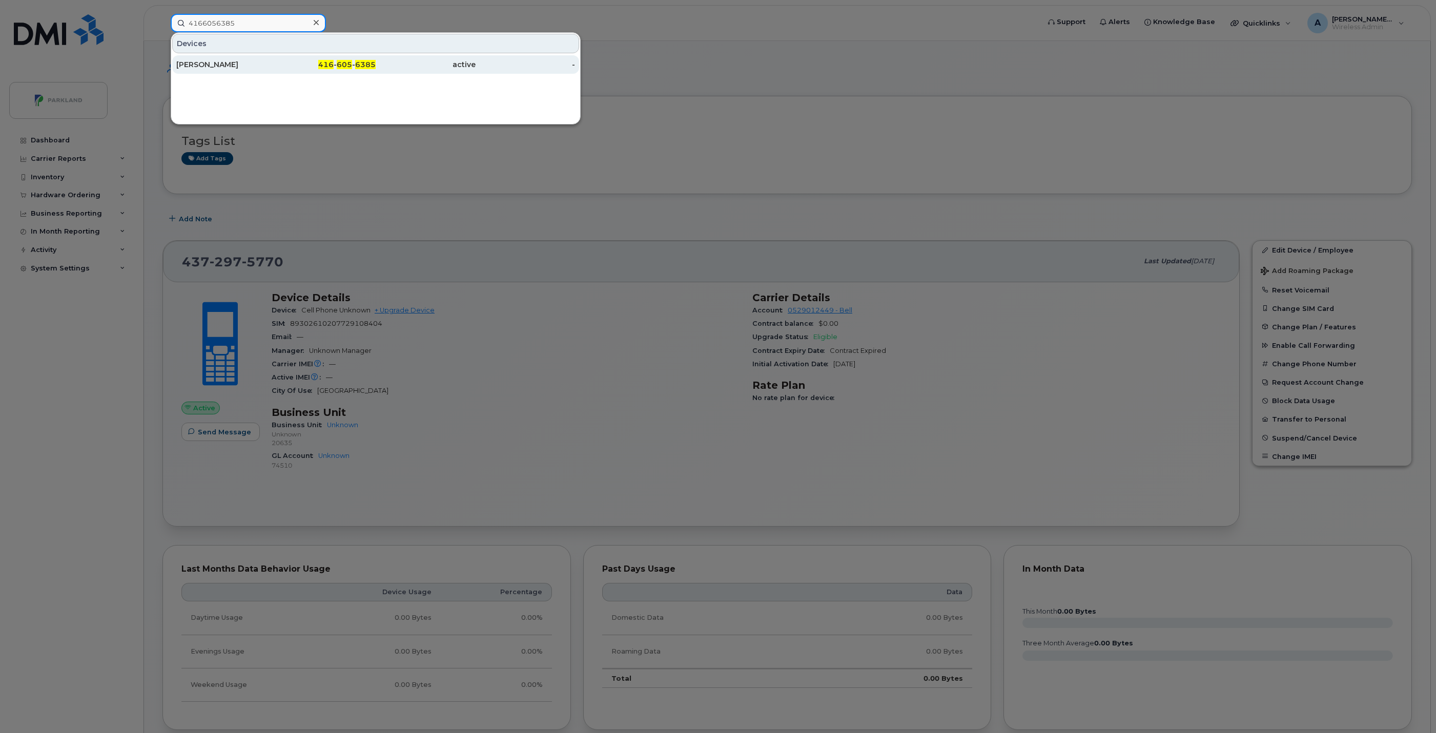
type input "4166056385"
click at [243, 62] on div "[PERSON_NAME]" at bounding box center [226, 64] width 100 height 10
